Goal: Find specific page/section: Find specific page/section

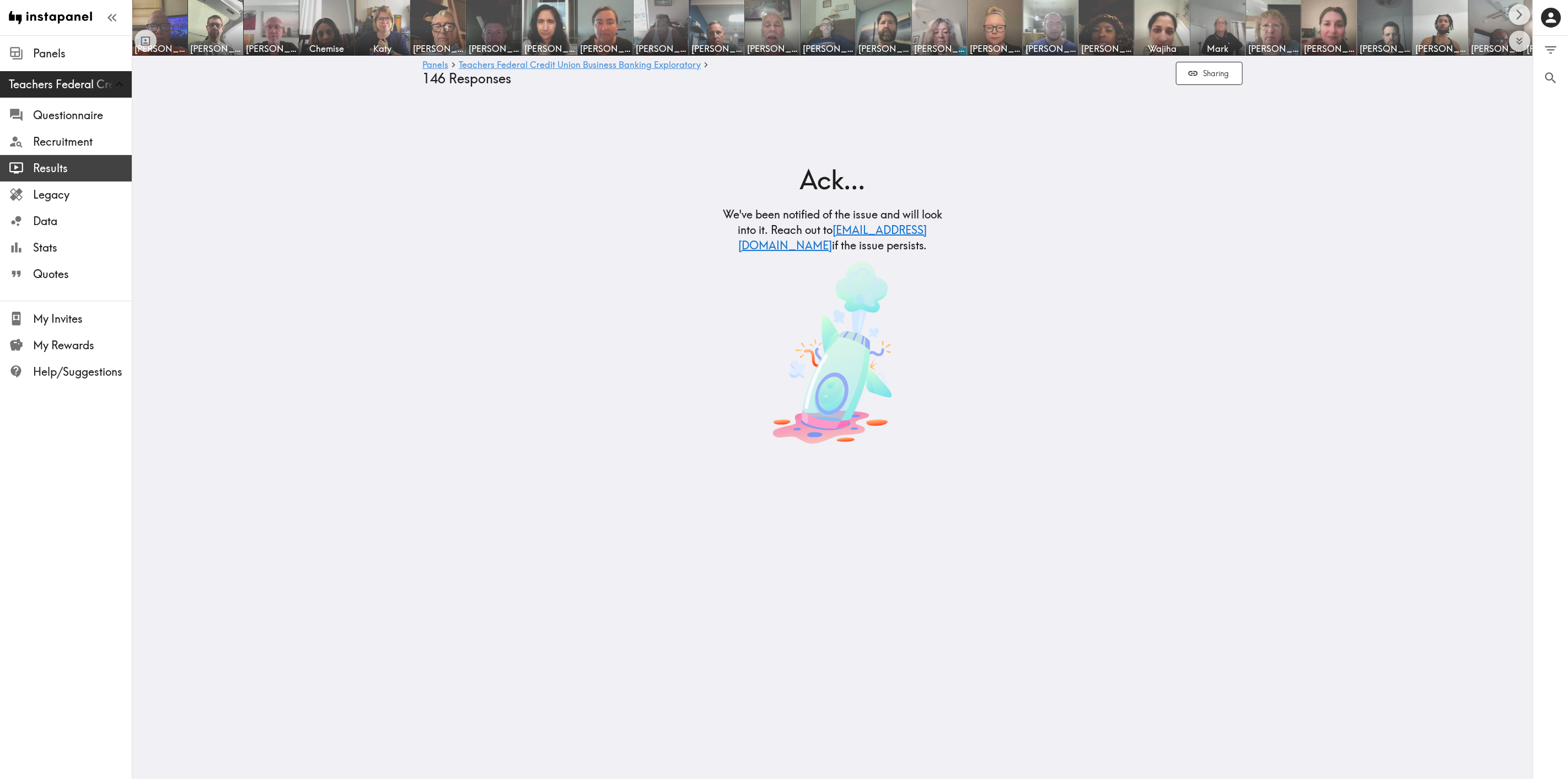
click at [45, 163] on span "Results" at bounding box center [82, 168] width 99 height 15
click at [51, 143] on span "Recruitment" at bounding box center [82, 141] width 99 height 15
click at [73, 112] on span "Questionnaire" at bounding box center [82, 115] width 99 height 15
click at [40, 200] on span "Legacy" at bounding box center [82, 194] width 99 height 15
